Goal: Information Seeking & Learning: Learn about a topic

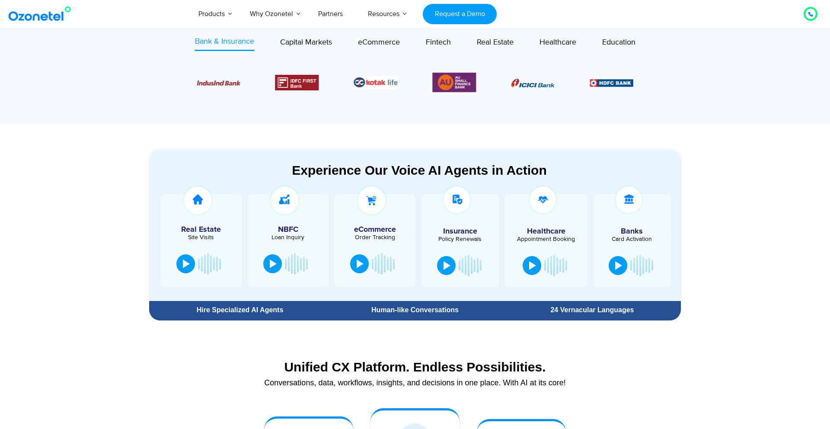
scroll to position [361, 0]
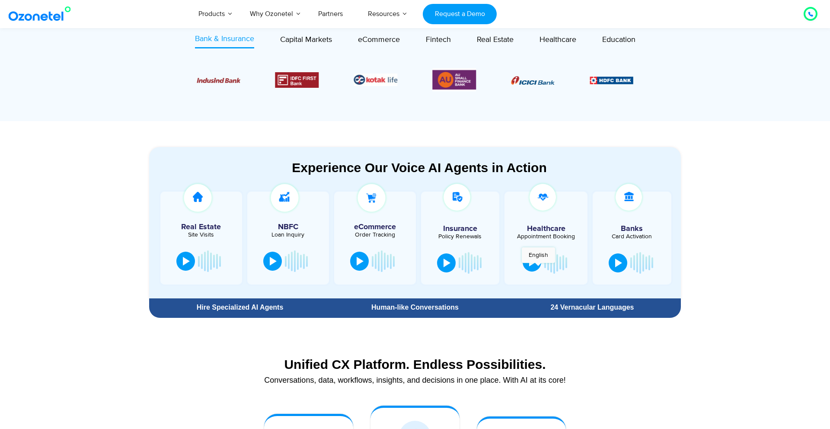
click at [538, 267] on button at bounding box center [532, 261] width 19 height 19
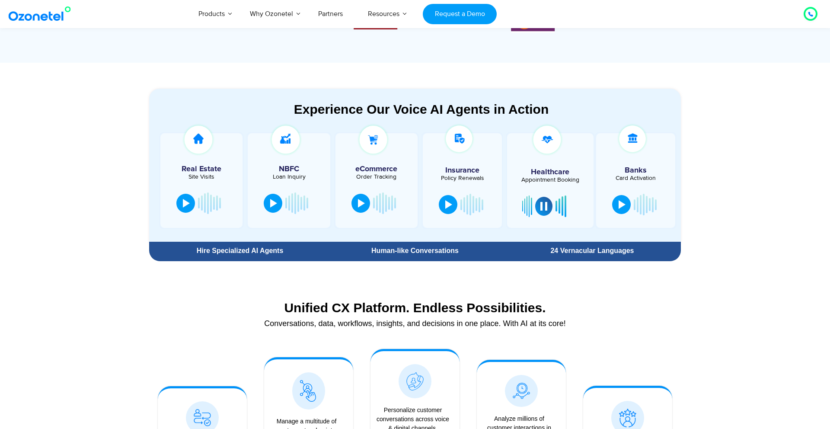
scroll to position [420, 0]
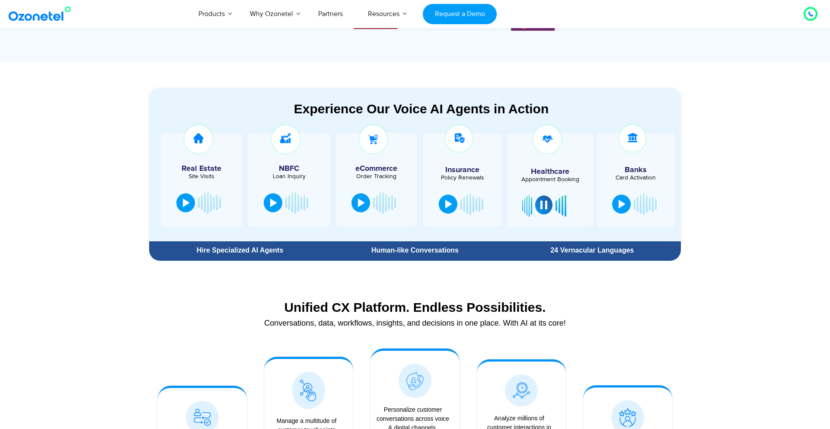
click at [547, 207] on button at bounding box center [543, 204] width 17 height 19
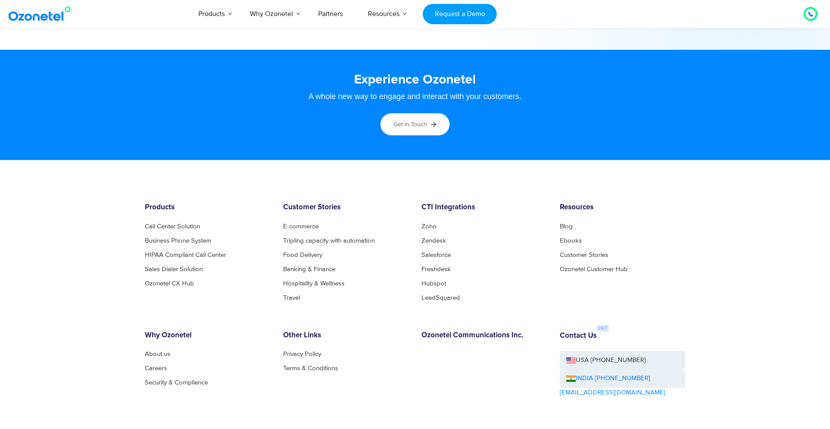
scroll to position [4565, 0]
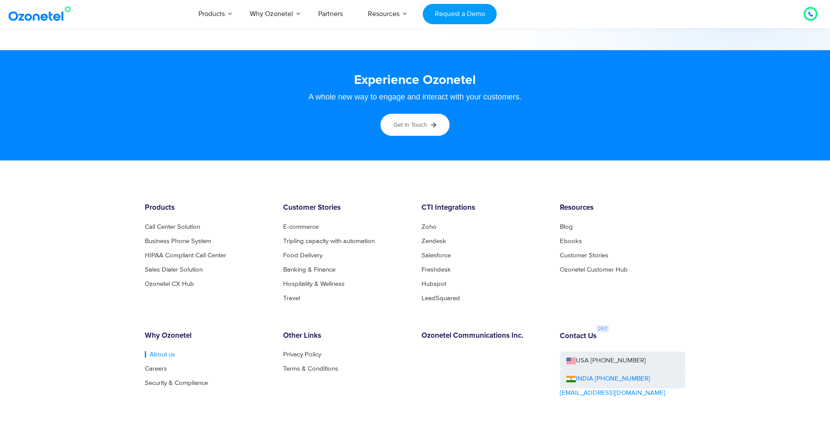
click at [152, 356] on link "About us" at bounding box center [160, 354] width 30 height 6
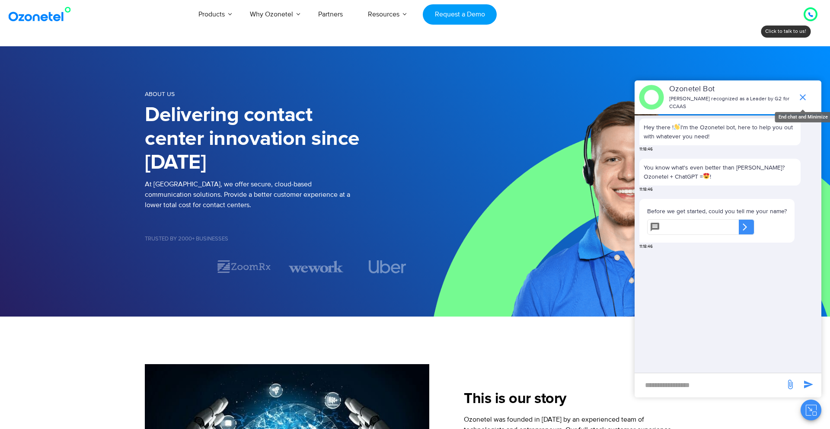
click at [804, 96] on icon "end chat or minimize" at bounding box center [803, 97] width 6 height 6
